Goal: Navigation & Orientation: Find specific page/section

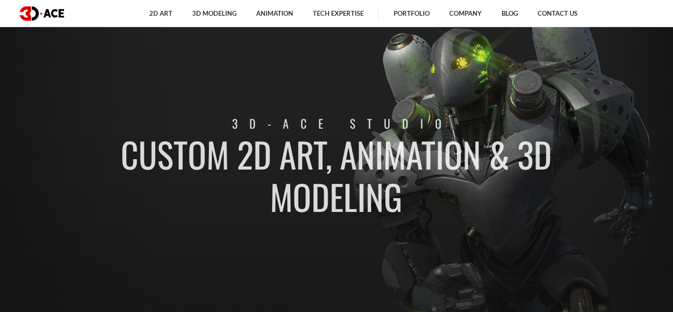
scroll to position [35, 0]
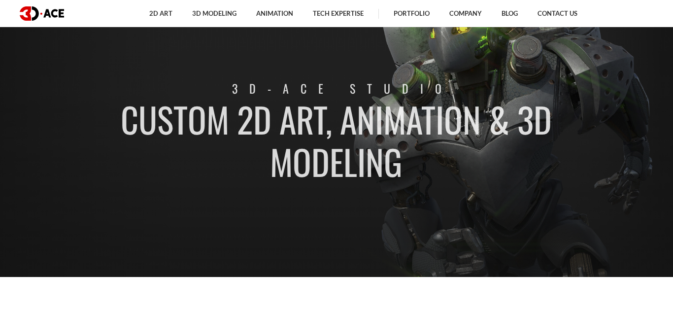
click at [624, 247] on section "Custom 2D art, animation & 3D modeling 3D-Ace studio" at bounding box center [336, 121] width 673 height 312
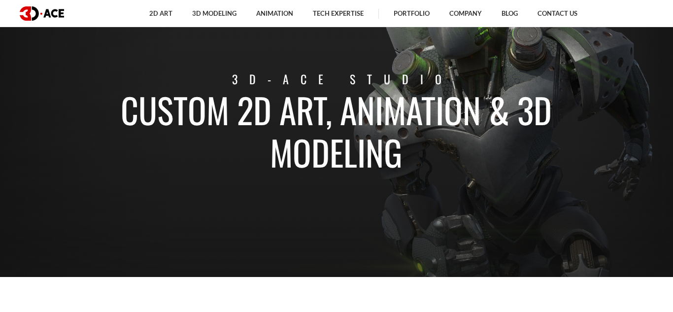
scroll to position [0, 0]
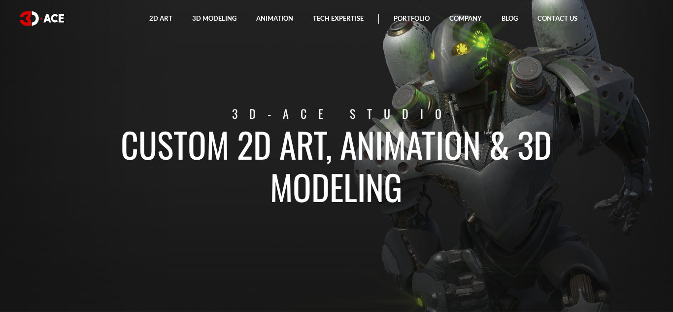
click at [620, 238] on section "Custom 2D art, animation & 3D modeling 3D-Ace studio" at bounding box center [336, 156] width 673 height 312
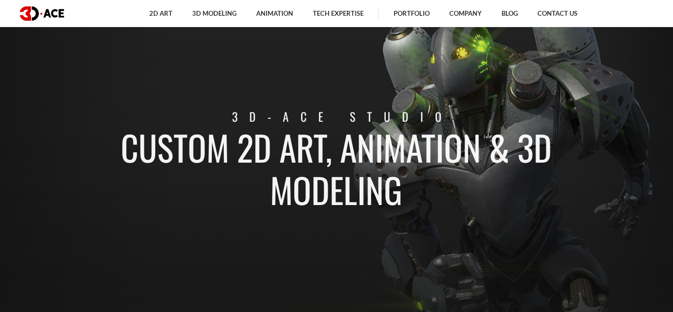
scroll to position [15, 0]
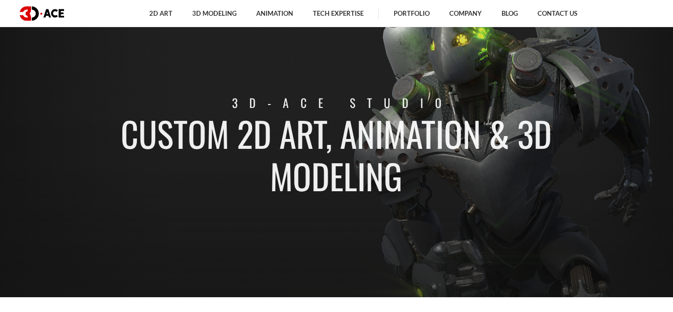
click at [599, 180] on h1 "Custom 2D art, animation & 3D modeling" at bounding box center [336, 154] width 546 height 85
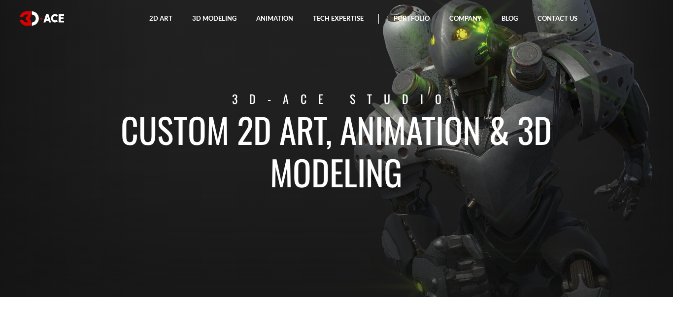
scroll to position [0, 0]
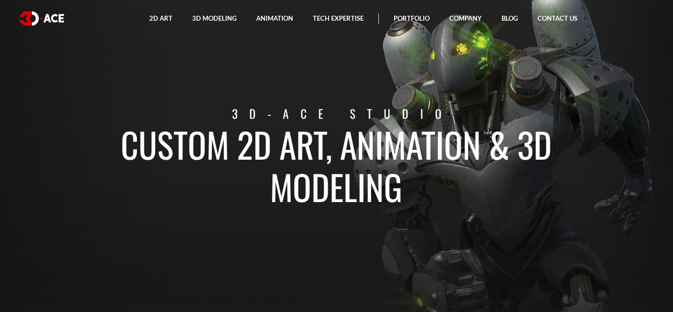
click at [302, 149] on h1 "Custom 2D art, animation & 3D modeling" at bounding box center [336, 165] width 546 height 85
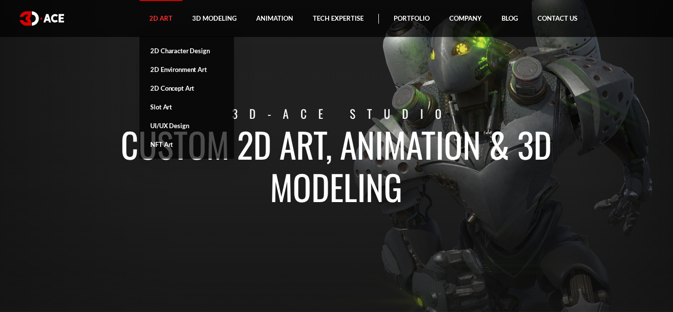
click at [169, 18] on link "2D Art" at bounding box center [160, 18] width 43 height 37
click at [201, 52] on link "2D Character Design" at bounding box center [186, 50] width 95 height 19
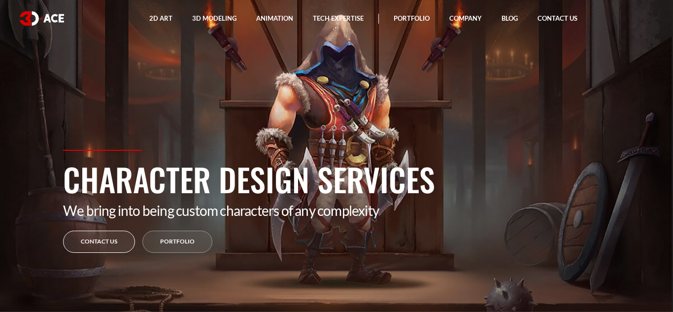
click at [106, 245] on link "Contact Us" at bounding box center [99, 241] width 72 height 22
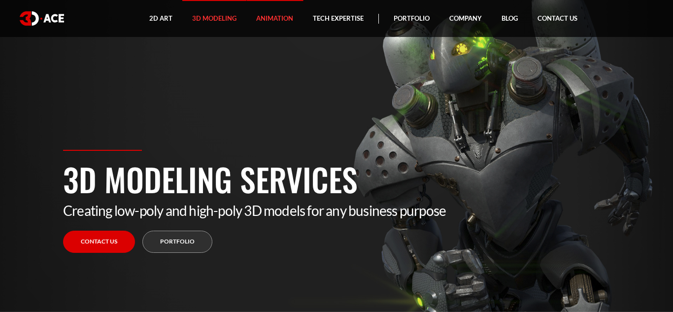
click at [283, 15] on link "Animation" at bounding box center [274, 18] width 57 height 37
